Goal: Task Accomplishment & Management: Manage account settings

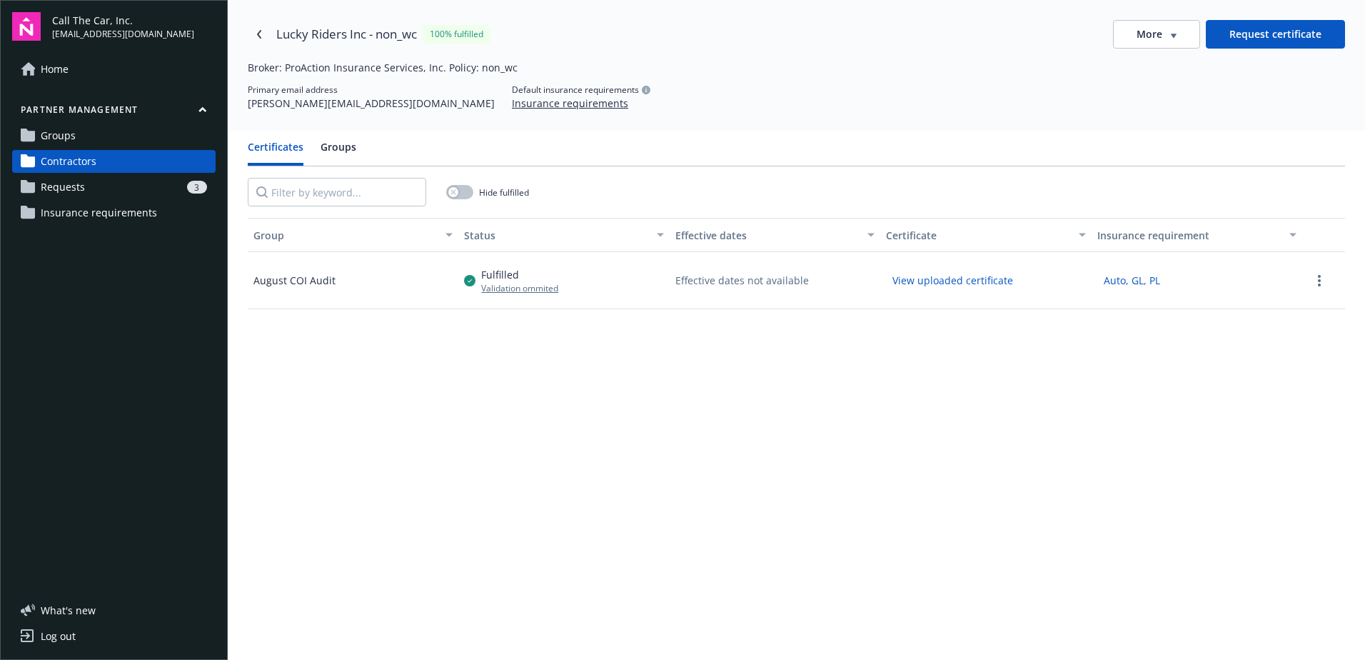
click at [96, 183] on div "3" at bounding box center [149, 187] width 116 height 13
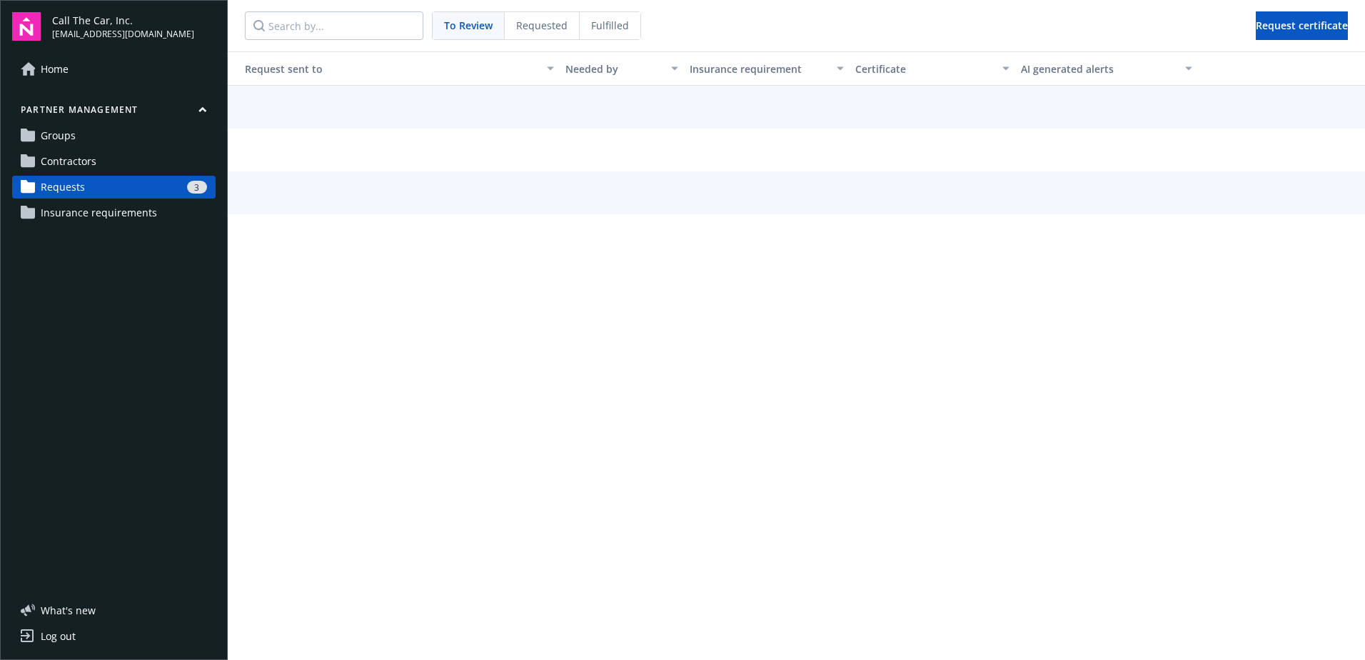
click at [467, 22] on span "To Review" at bounding box center [468, 25] width 49 height 15
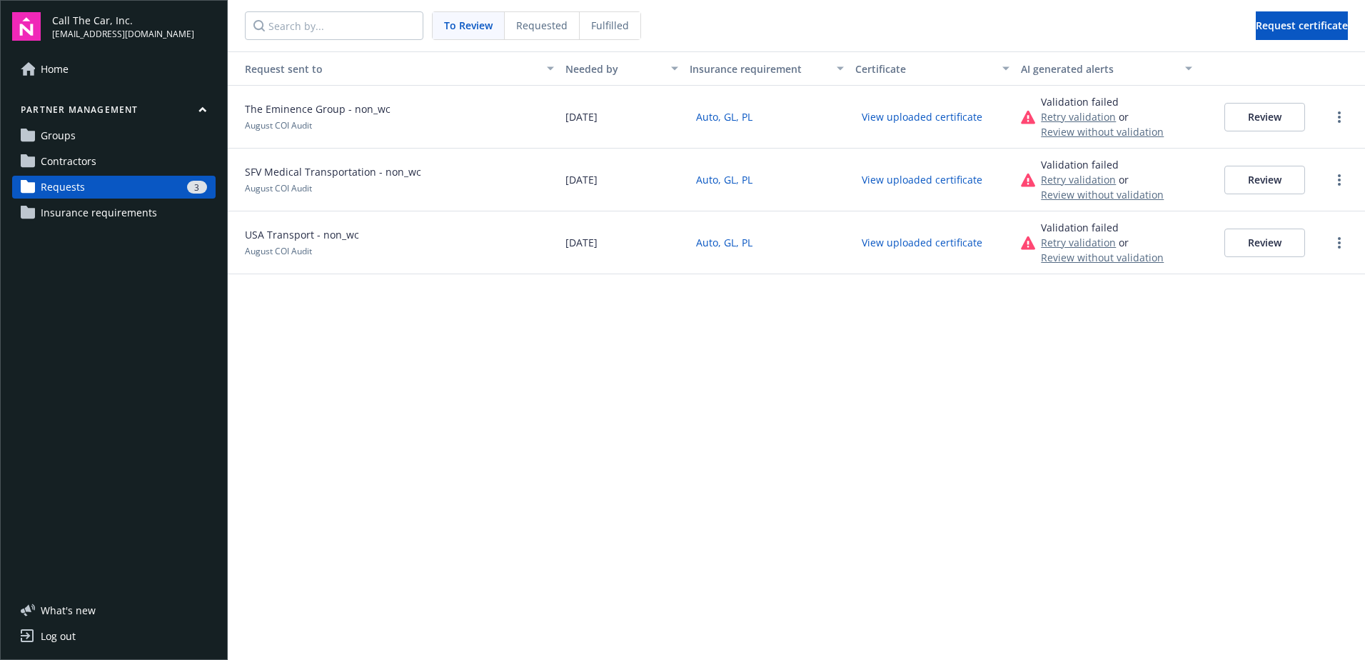
click at [1264, 110] on button "Review" at bounding box center [1265, 117] width 81 height 29
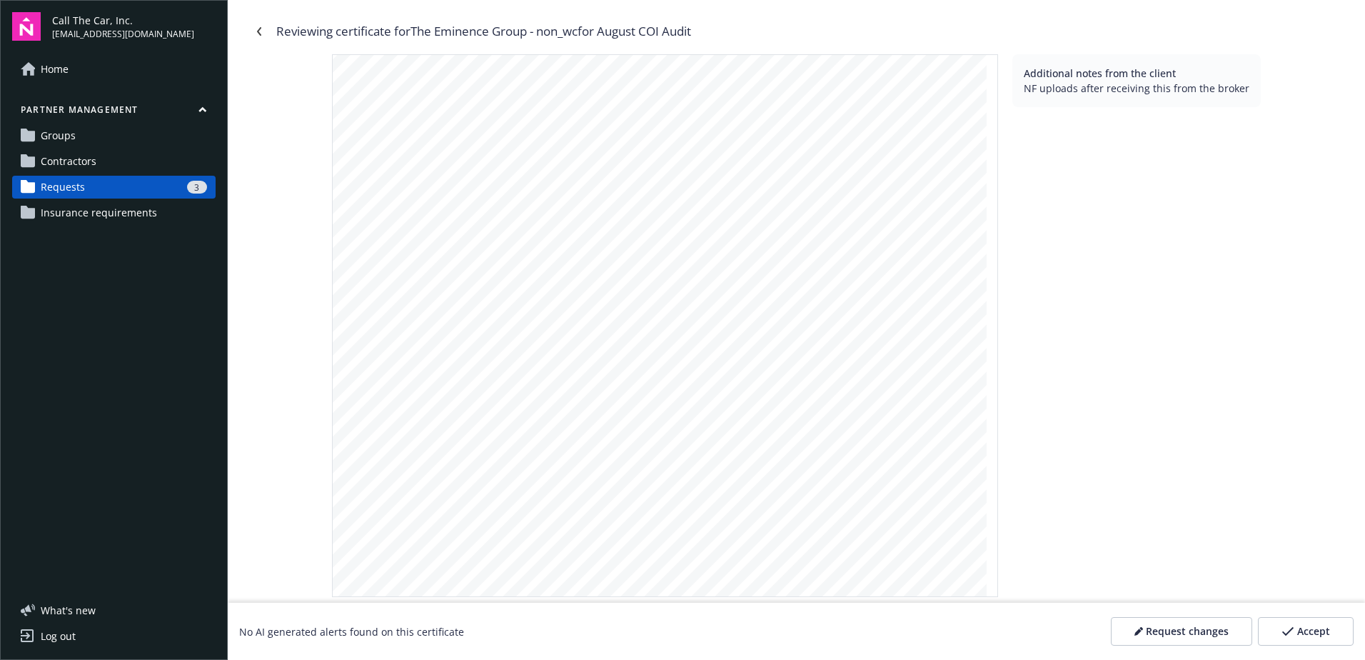
scroll to position [143, 0]
click at [257, 30] on icon "Navigate back" at bounding box center [259, 31] width 9 height 9
